Goal: Information Seeking & Learning: Learn about a topic

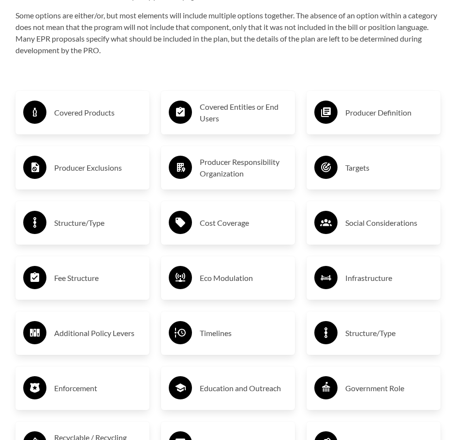
scroll to position [1466, 0]
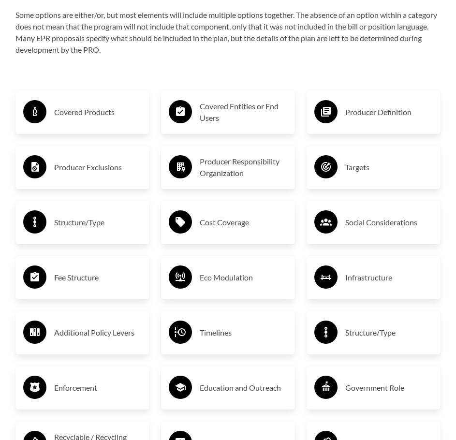
click at [75, 115] on h3 "Covered Products" at bounding box center [97, 111] width 87 height 15
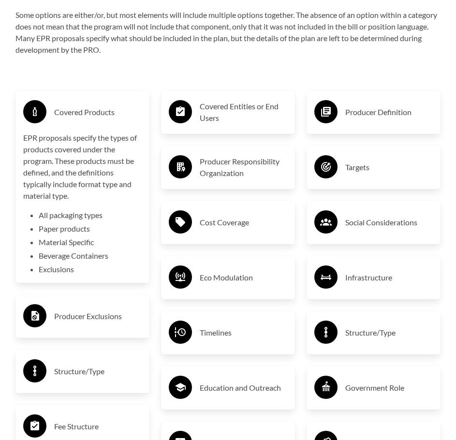
click at [71, 109] on h3 "Covered Products" at bounding box center [97, 111] width 87 height 15
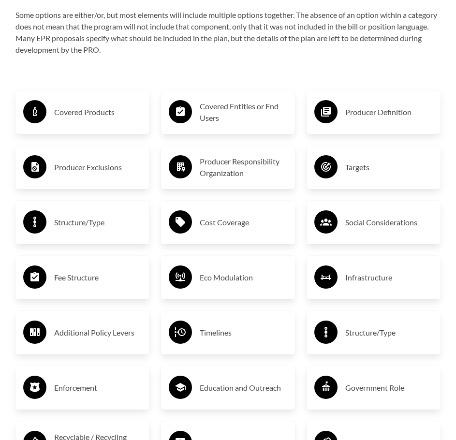
click at [83, 168] on h3 "Producer Exclusions" at bounding box center [97, 167] width 87 height 15
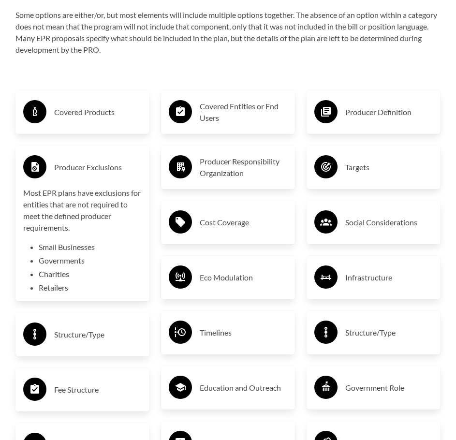
click at [88, 168] on h3 "Producer Exclusions" at bounding box center [97, 167] width 87 height 15
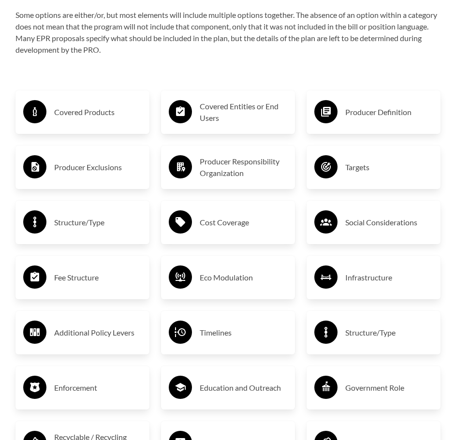
click at [372, 167] on h3 "Targets" at bounding box center [388, 167] width 87 height 15
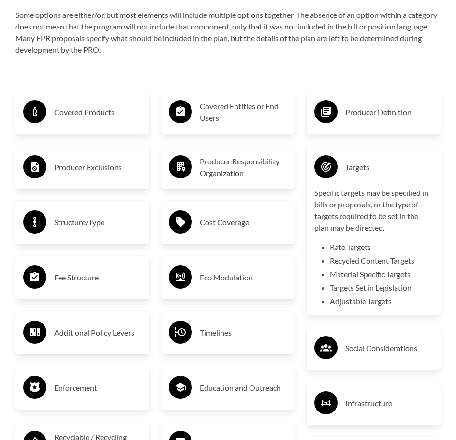
click at [365, 167] on h3 "Targets" at bounding box center [388, 167] width 87 height 15
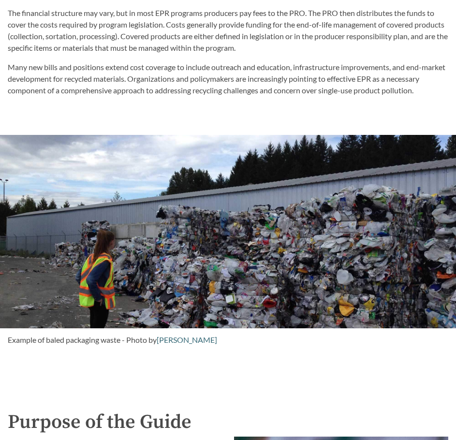
scroll to position [571, 0]
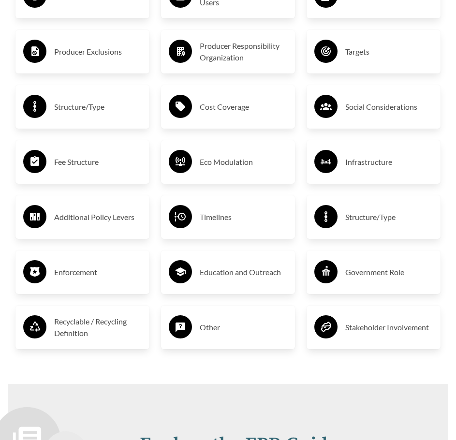
scroll to position [1466, 0]
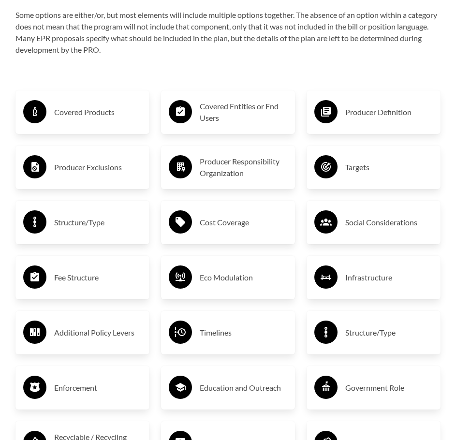
click at [76, 169] on h3 "Producer Exclusions" at bounding box center [97, 167] width 87 height 15
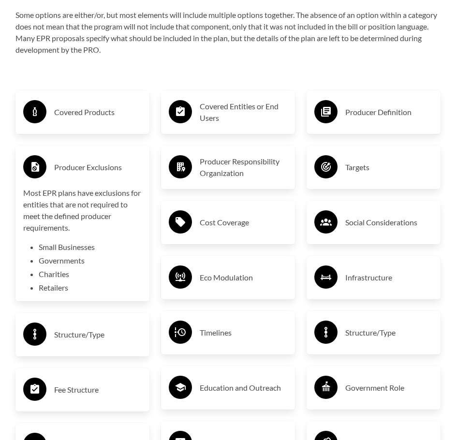
click at [262, 280] on h3 "Eco Modulation" at bounding box center [243, 277] width 87 height 15
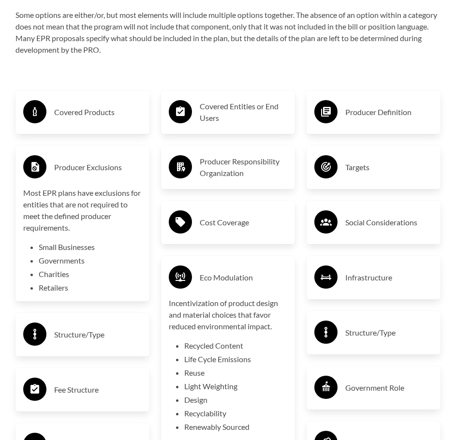
click at [262, 280] on h3 "Eco Modulation" at bounding box center [243, 277] width 87 height 15
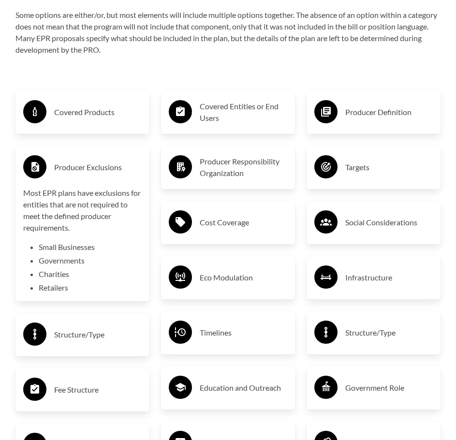
click at [367, 167] on h3 "Targets" at bounding box center [388, 167] width 87 height 15
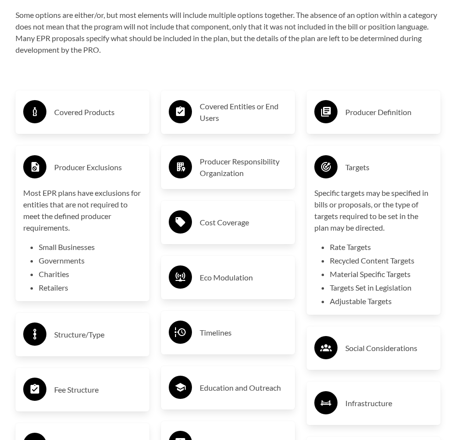
click at [367, 167] on h3 "Targets" at bounding box center [388, 167] width 87 height 15
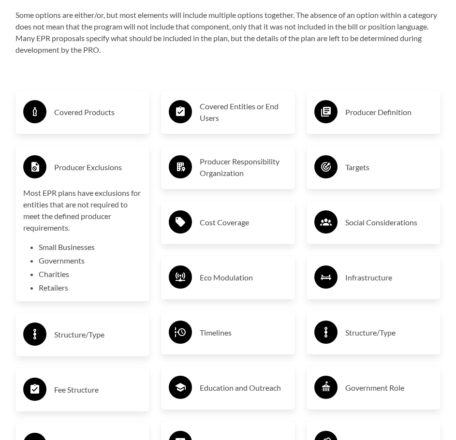
click at [266, 113] on h3 "Covered Entities or End Users" at bounding box center [243, 112] width 87 height 23
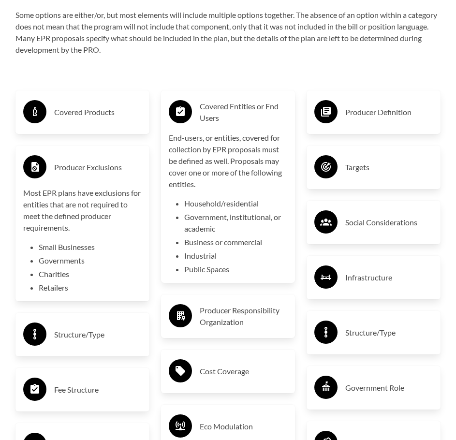
click at [364, 108] on h3 "Producer Definition" at bounding box center [388, 111] width 87 height 15
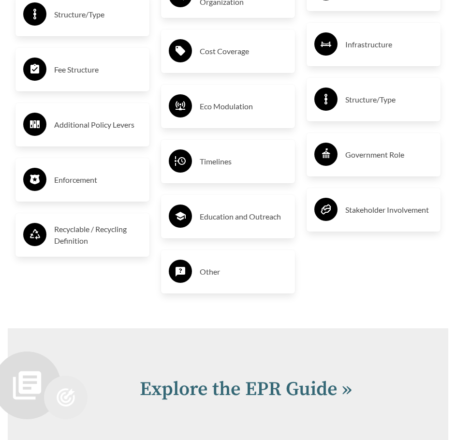
scroll to position [1805, 0]
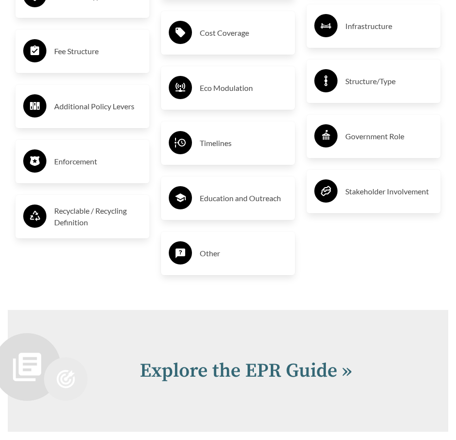
click at [374, 89] on h3 "Structure/Type" at bounding box center [388, 80] width 87 height 15
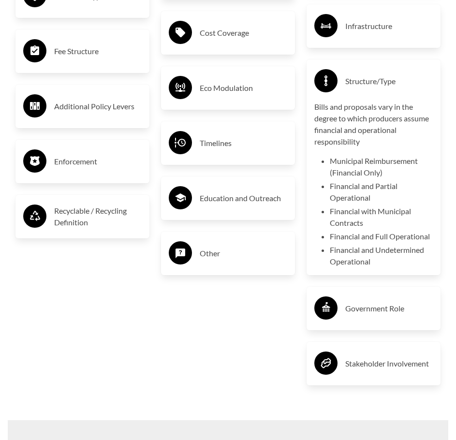
click at [374, 89] on h3 "Structure/Type" at bounding box center [388, 80] width 87 height 15
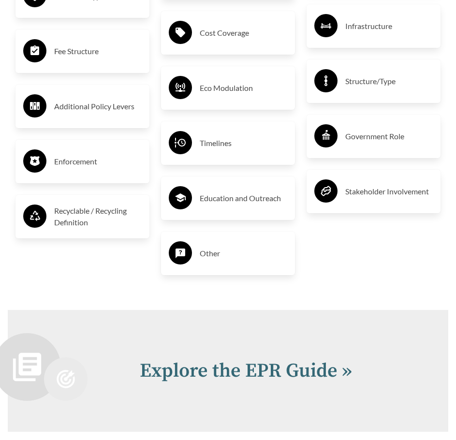
click at [383, 89] on h3 "Structure/Type" at bounding box center [388, 80] width 87 height 15
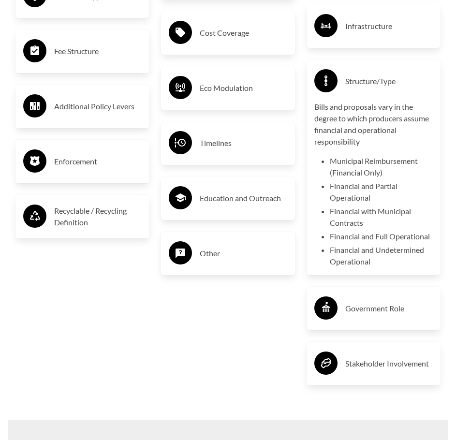
click at [383, 89] on h3 "Structure/Type" at bounding box center [388, 80] width 87 height 15
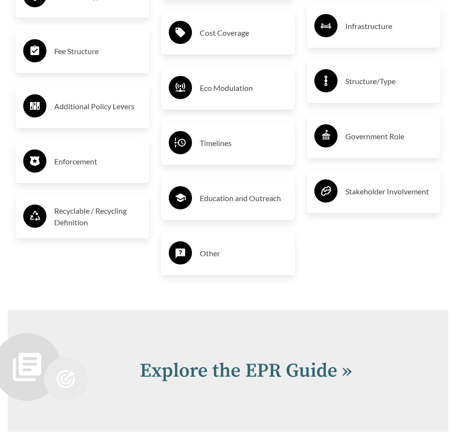
click at [84, 214] on h3 "Recyclable / Recycling Definition" at bounding box center [97, 216] width 87 height 23
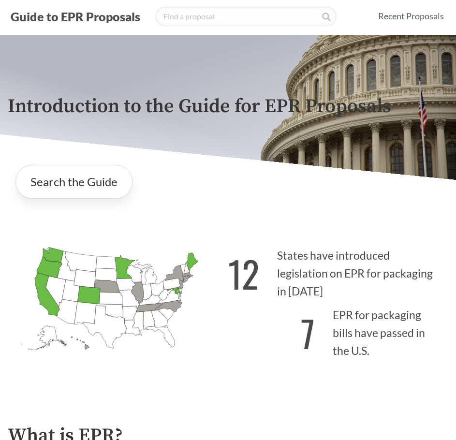
scroll to position [0, 0]
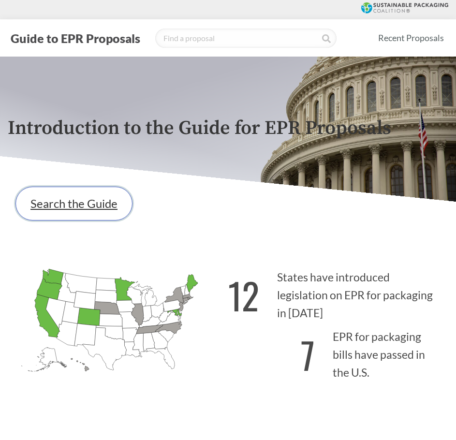
click at [64, 209] on link "Search the Guide" at bounding box center [73, 204] width 117 height 34
